Goal: Task Accomplishment & Management: Complete application form

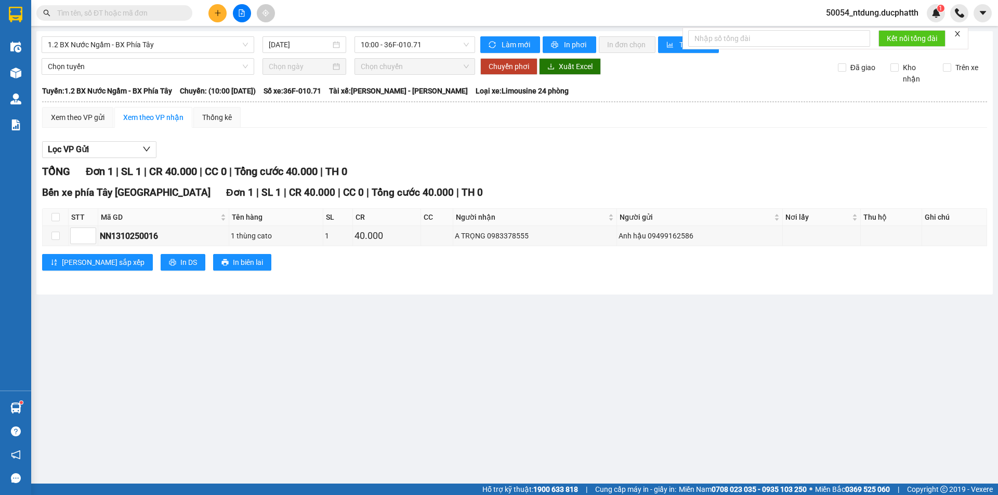
click at [163, 15] on input "text" at bounding box center [118, 12] width 123 height 11
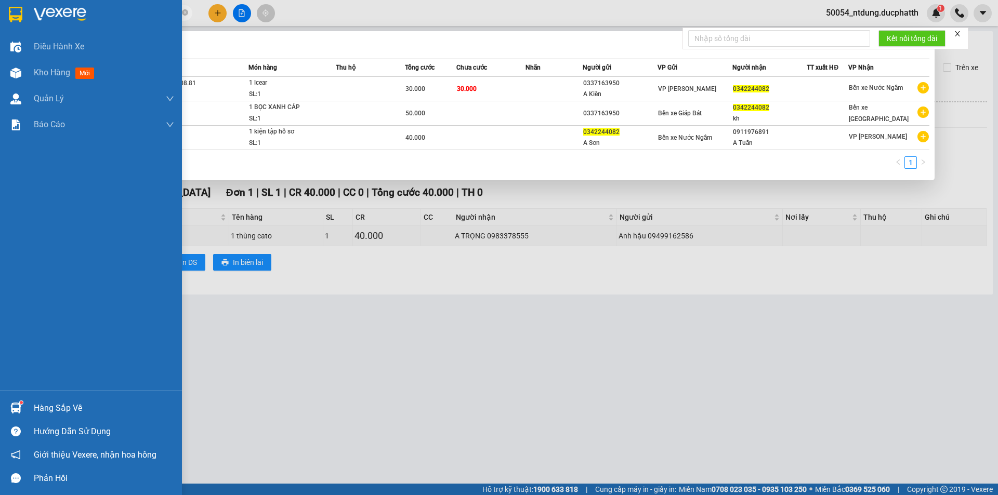
type input "0342244082"
click at [45, 409] on div "Hàng sắp về" at bounding box center [104, 409] width 140 height 16
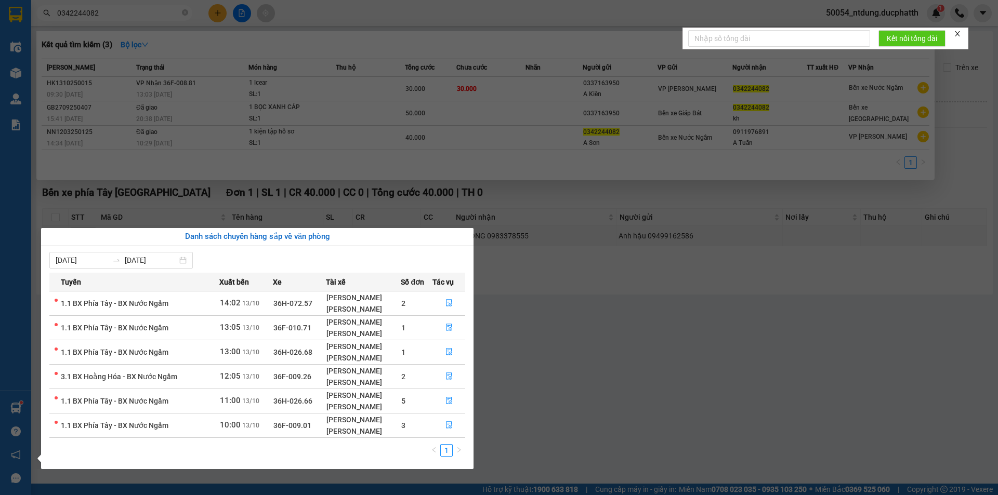
click at [529, 394] on section "Kết quả tìm kiếm ( 3 ) Bộ lọc Mã ĐH Trạng thái Món hàng Thu hộ Tổng cước Chưa c…" at bounding box center [499, 247] width 998 height 495
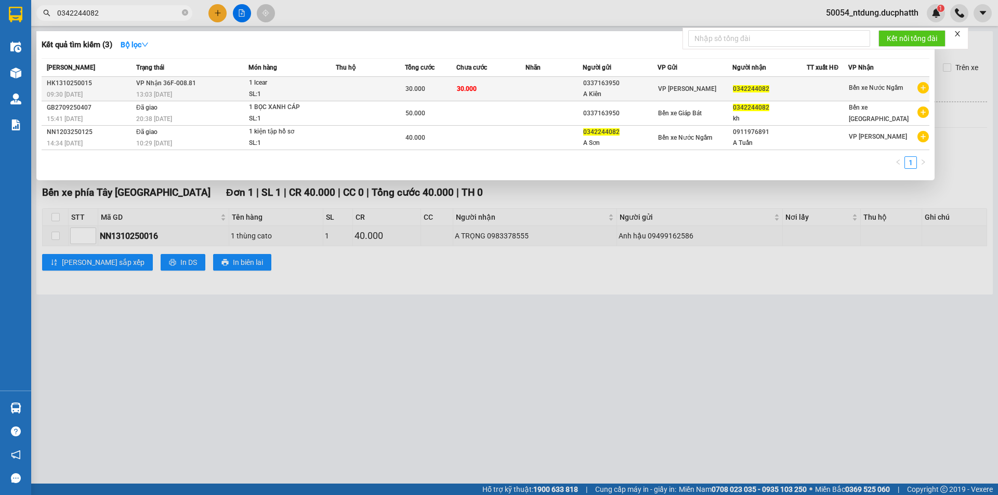
click at [489, 87] on td "30.000" at bounding box center [490, 89] width 69 height 24
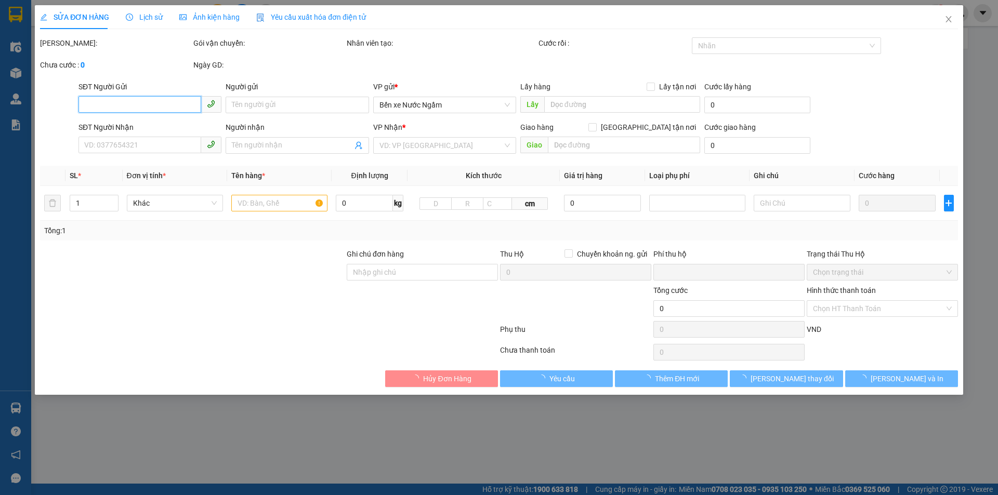
type input "0337163950"
type input "A Kiên"
type input "0342244082"
type input "0"
type input "30.000"
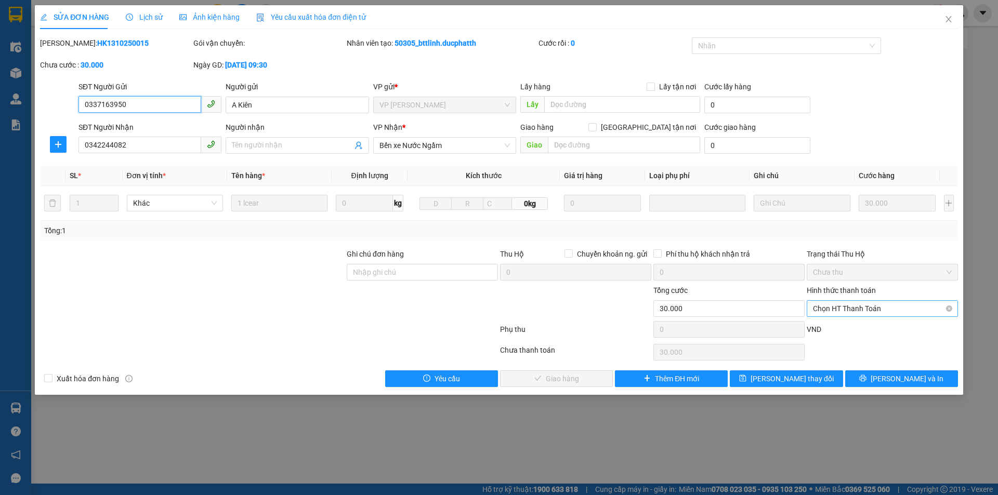
click at [884, 306] on span "Chọn HT Thanh Toán" at bounding box center [882, 309] width 139 height 16
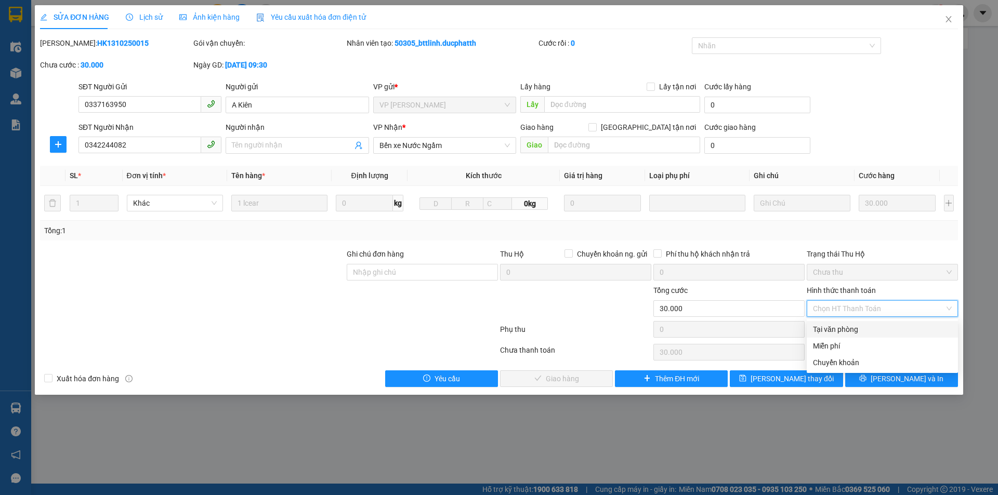
click at [840, 328] on div "Tại văn phòng" at bounding box center [882, 329] width 139 height 11
type input "0"
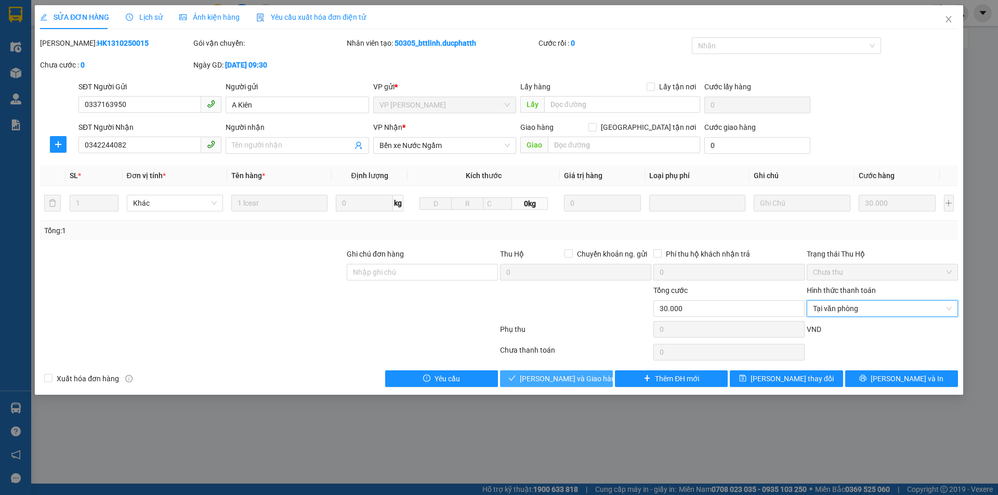
click at [562, 380] on span "[PERSON_NAME] và Giao hàng" at bounding box center [570, 378] width 100 height 11
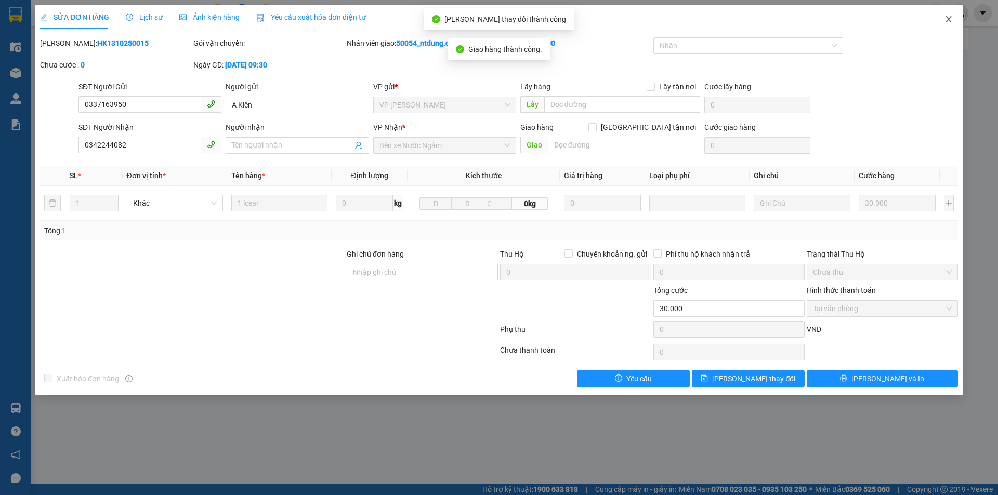
click at [944, 18] on span "Close" at bounding box center [948, 19] width 29 height 29
